Goal: Task Accomplishment & Management: Use online tool/utility

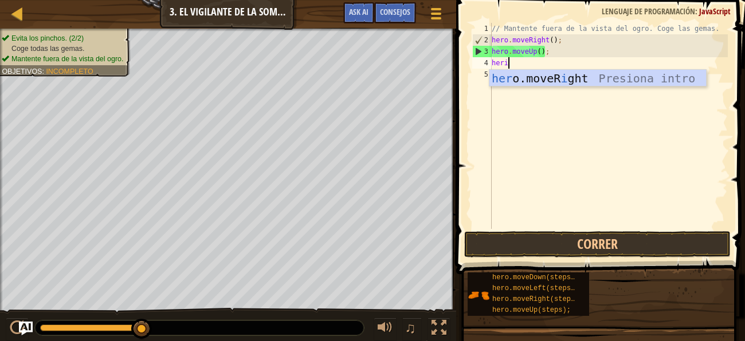
scroll to position [5, 1]
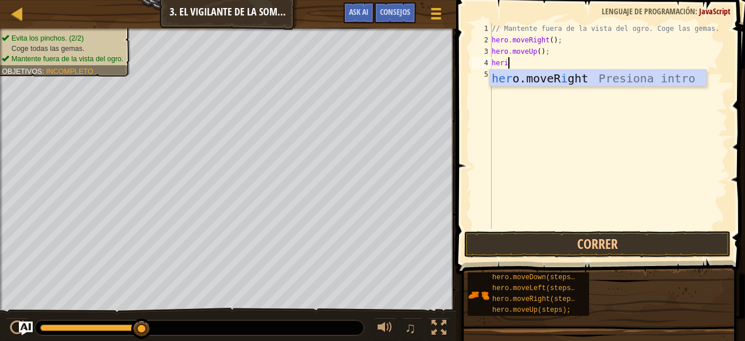
type textarea "her"
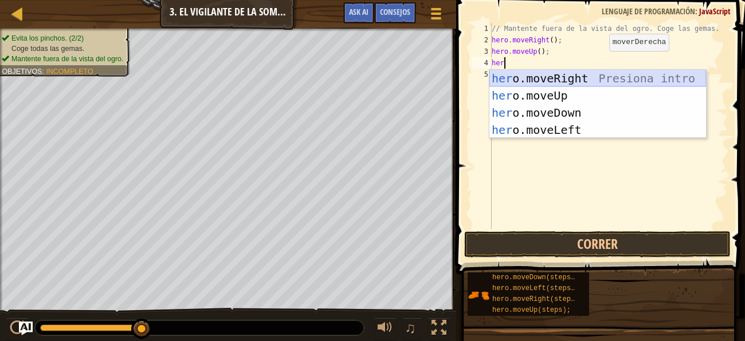
click at [578, 77] on div "her o.moveRight Presiona intro her o.moveUp Presiona intro her o.moveDown Presi…" at bounding box center [597, 121] width 217 height 103
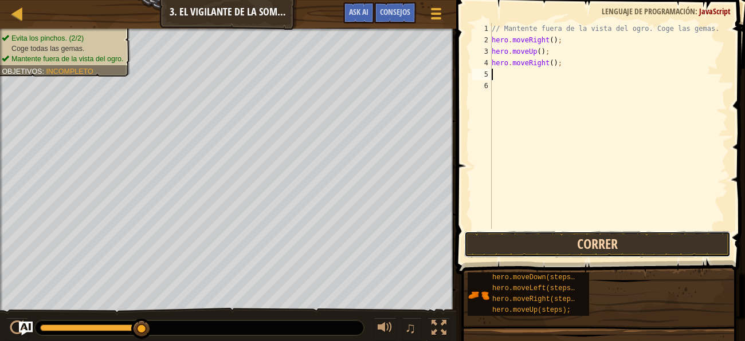
click at [518, 234] on button "Correr" at bounding box center [597, 244] width 267 height 26
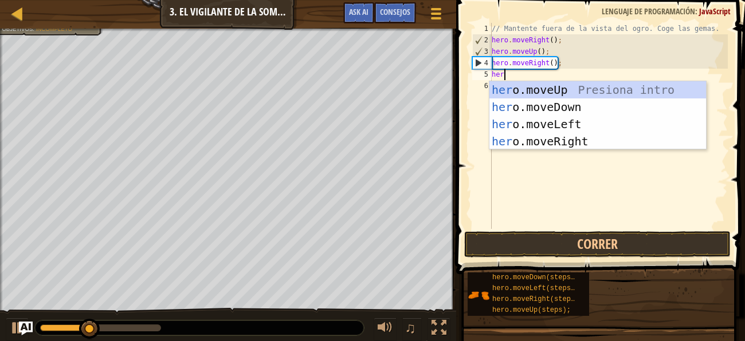
scroll to position [5, 1]
type textarea "hero.m"
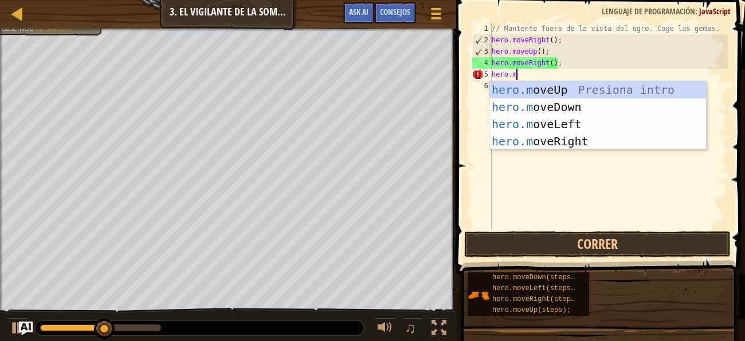
scroll to position [5, 1]
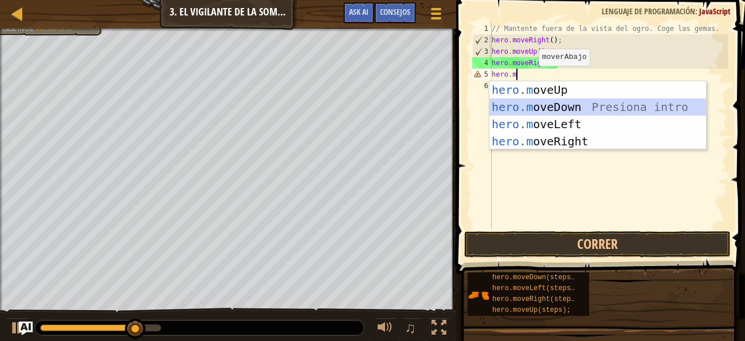
click at [544, 108] on div "hero.m oveUp Presiona intro hero.m oveDown Presiona intro hero.m oveLeft Presio…" at bounding box center [597, 132] width 217 height 103
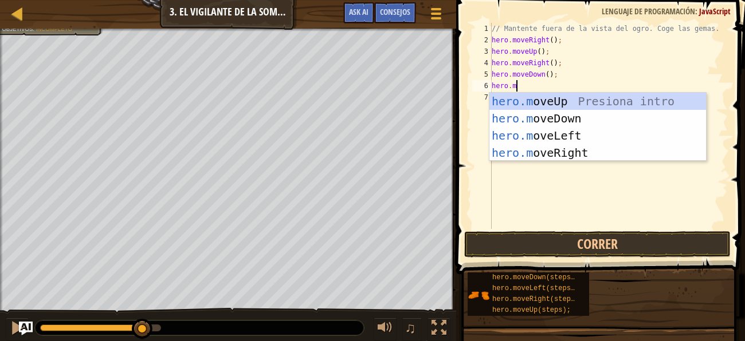
type textarea "[DOMAIN_NAME]"
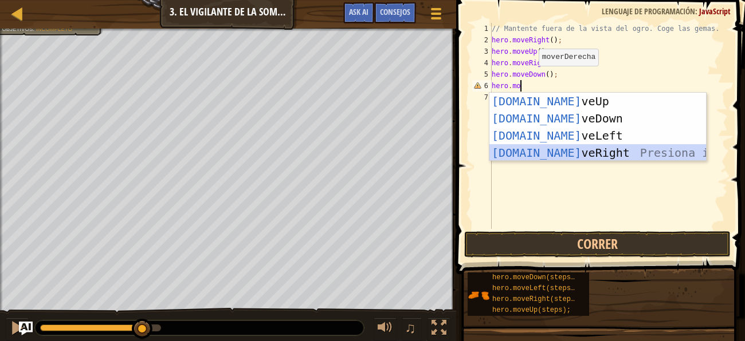
click at [551, 150] on div "[DOMAIN_NAME] veUp Presiona intro [DOMAIN_NAME] veDown Presiona intro [DOMAIN_N…" at bounding box center [597, 144] width 217 height 103
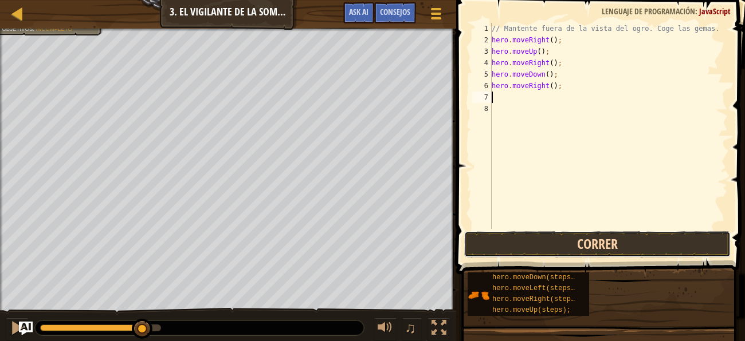
click at [578, 243] on button "Correr" at bounding box center [597, 244] width 267 height 26
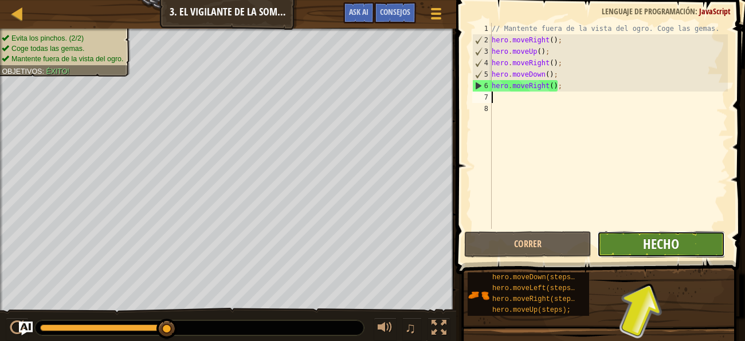
click at [656, 249] on span "Hecho" at bounding box center [661, 244] width 36 height 18
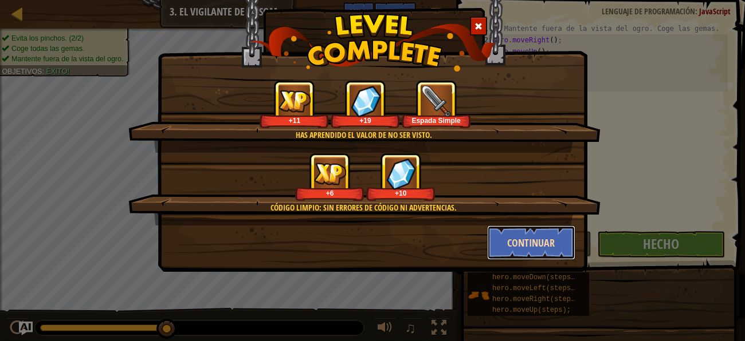
click at [528, 243] on button "Continuar" at bounding box center [531, 243] width 89 height 34
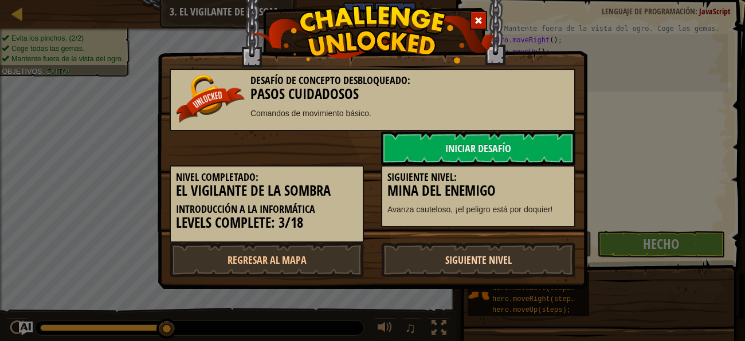
click at [441, 260] on link "Siguiente nivel" at bounding box center [478, 260] width 194 height 34
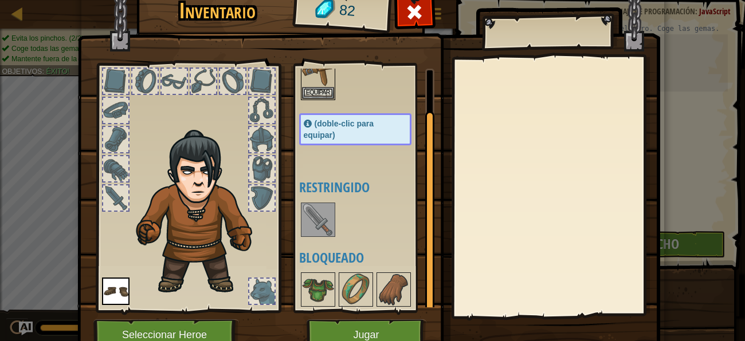
scroll to position [54, 0]
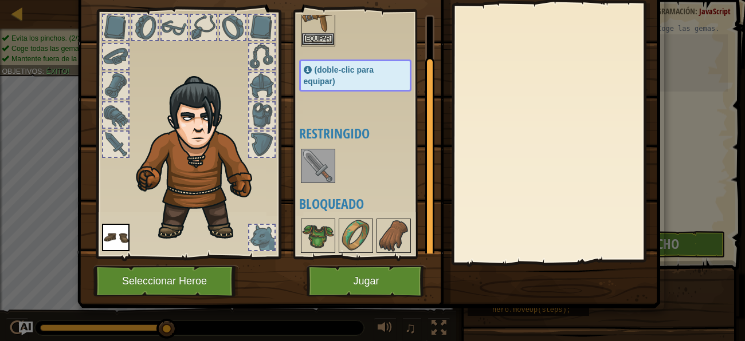
click at [319, 170] on img at bounding box center [318, 166] width 32 height 32
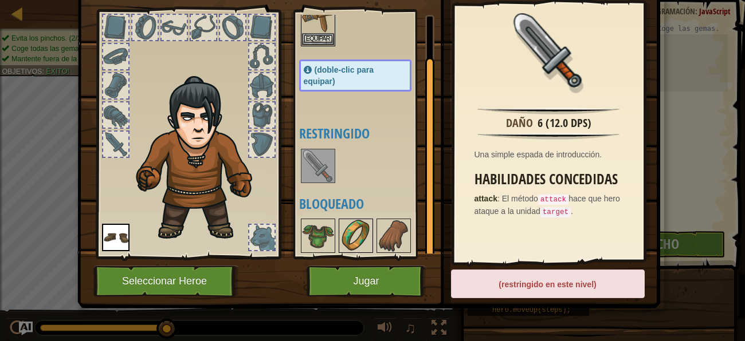
click at [356, 231] on img at bounding box center [356, 236] width 32 height 32
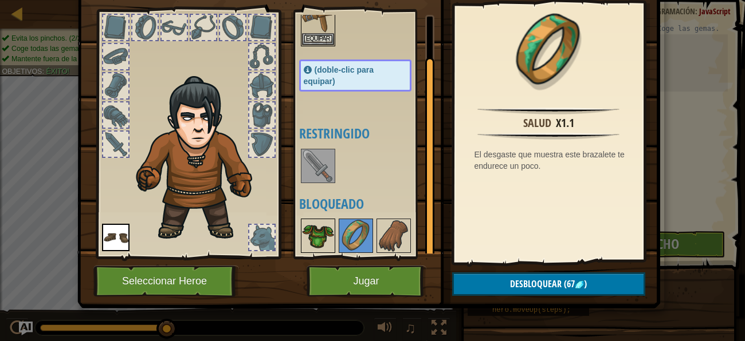
click at [327, 234] on img at bounding box center [318, 236] width 32 height 32
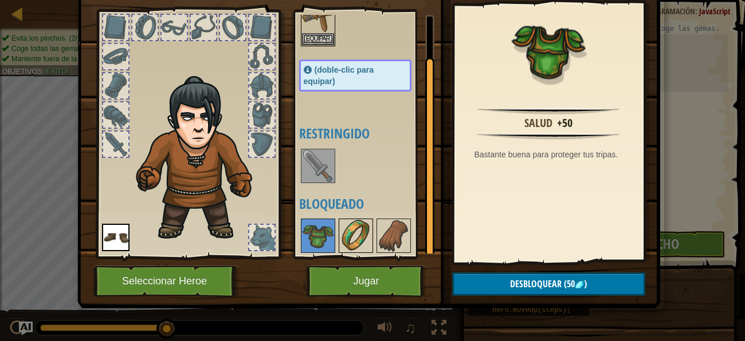
click at [361, 241] on img at bounding box center [356, 236] width 32 height 32
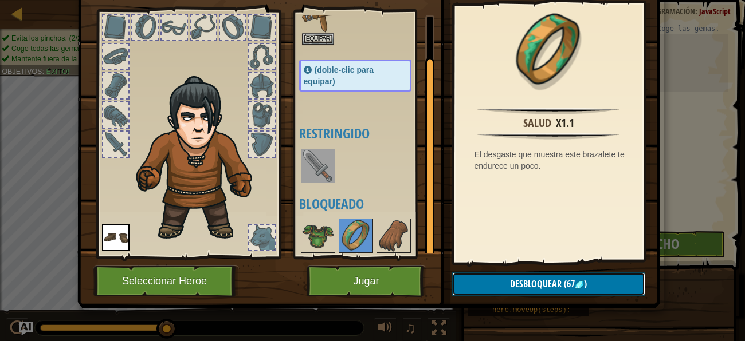
click at [521, 283] on span "Desbloquear" at bounding box center [536, 284] width 52 height 13
click at [520, 282] on button "Confirmar" at bounding box center [548, 284] width 193 height 23
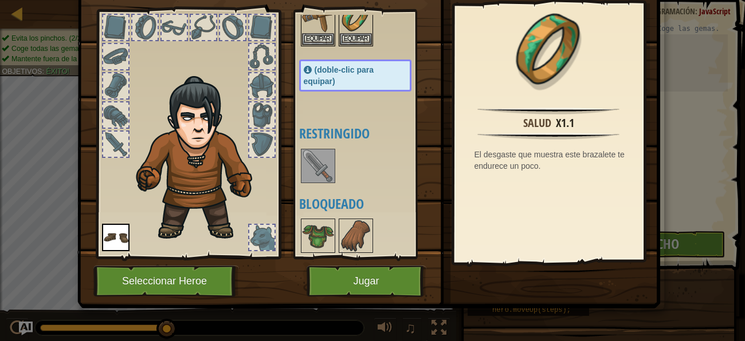
scroll to position [0, 0]
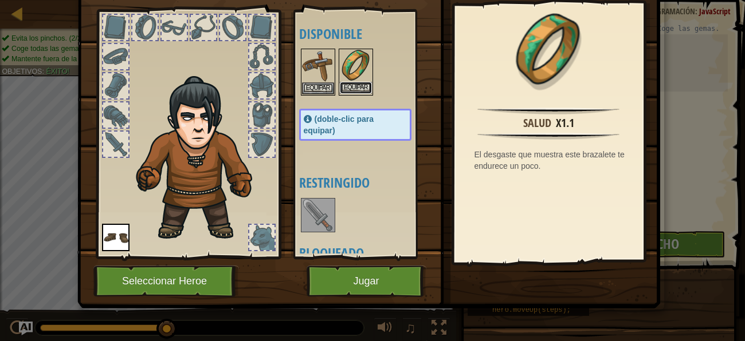
click at [353, 85] on button "Equipar" at bounding box center [356, 88] width 32 height 12
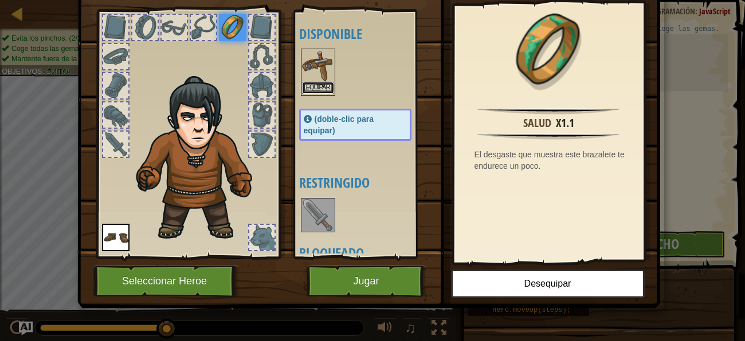
click at [324, 88] on button "Equipar" at bounding box center [318, 88] width 32 height 12
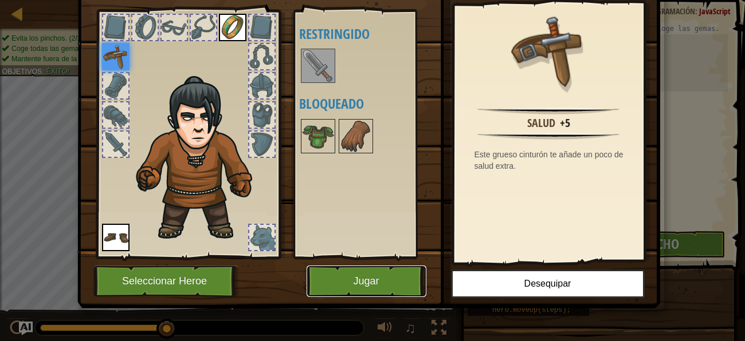
click at [366, 292] on button "Jugar" at bounding box center [367, 282] width 120 height 32
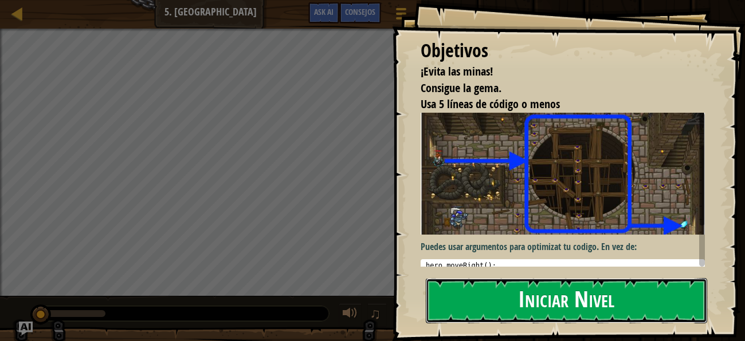
click at [493, 303] on button "Iniciar Nivel" at bounding box center [566, 300] width 281 height 45
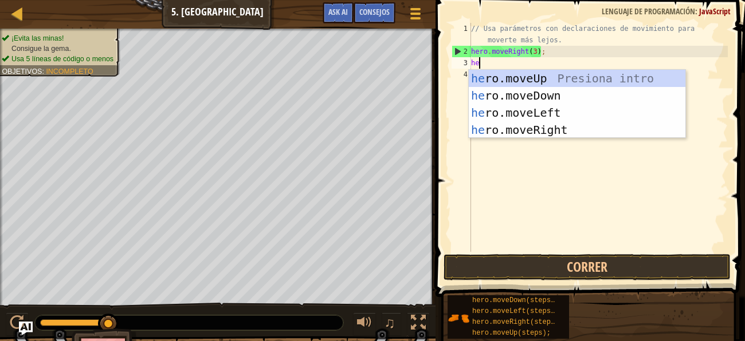
scroll to position [5, 0]
type textarea "hero."
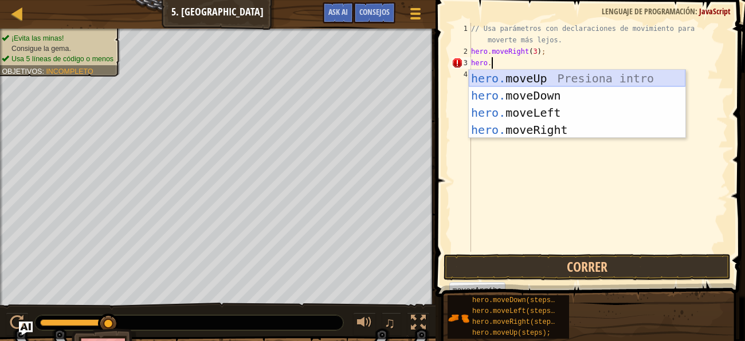
click at [502, 77] on div "hero. moveUp Presiona intro hero. moveDown Presiona intro hero. moveLeft Presio…" at bounding box center [577, 121] width 217 height 103
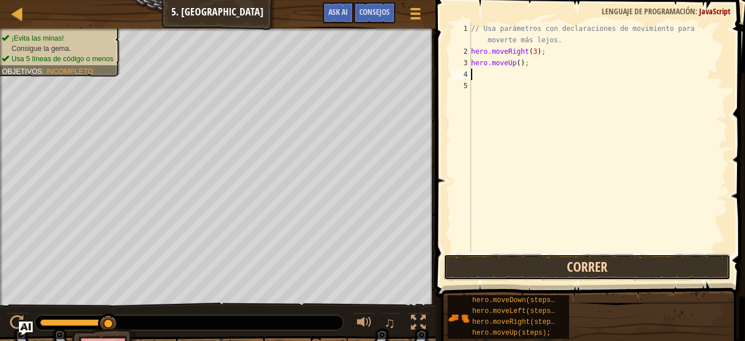
click at [547, 268] on button "Correr" at bounding box center [586, 267] width 287 height 26
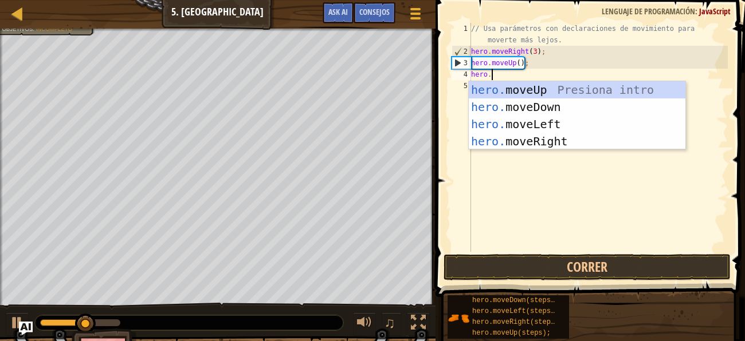
type textarea "hero.m"
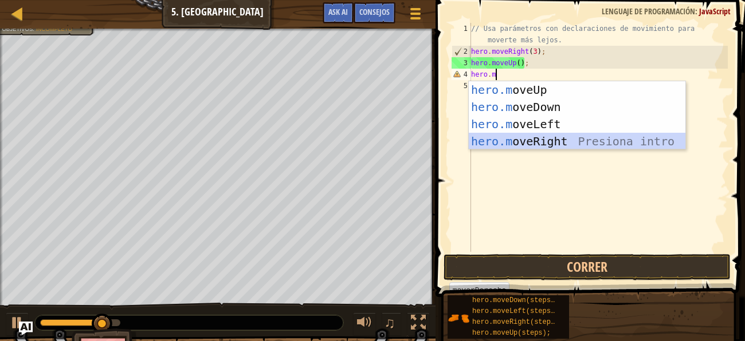
click at [542, 137] on div "hero.m oveUp Presiona intro hero.m oveDown Presiona intro hero.m oveLeft Presio…" at bounding box center [577, 132] width 217 height 103
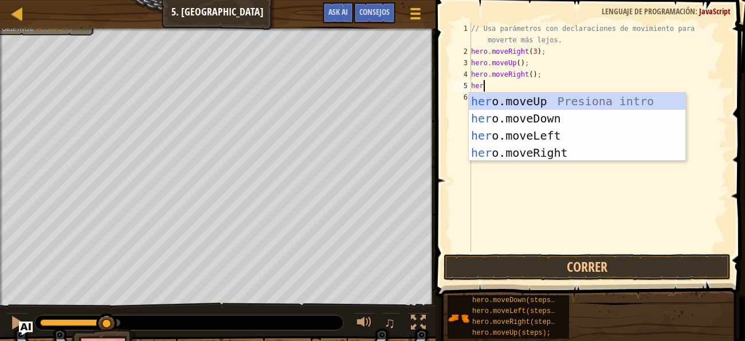
scroll to position [5, 0]
type textarea "hero.m"
click at [532, 116] on div "hero.m oveUp Presiona intro hero.m oveDown Presiona intro hero.m oveLeft Presio…" at bounding box center [577, 144] width 217 height 103
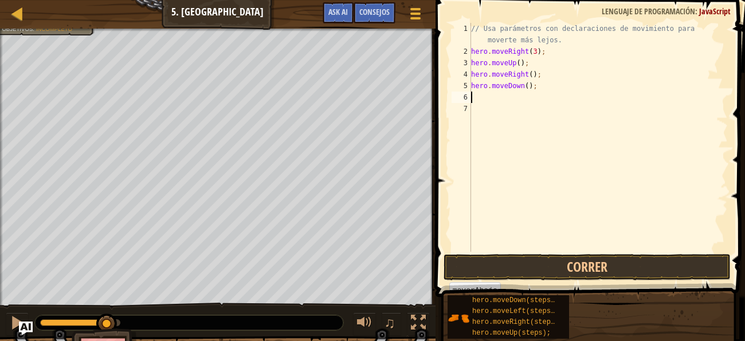
scroll to position [5, 0]
click at [566, 273] on button "Correr" at bounding box center [586, 267] width 287 height 26
